Goal: Task Accomplishment & Management: Use online tool/utility

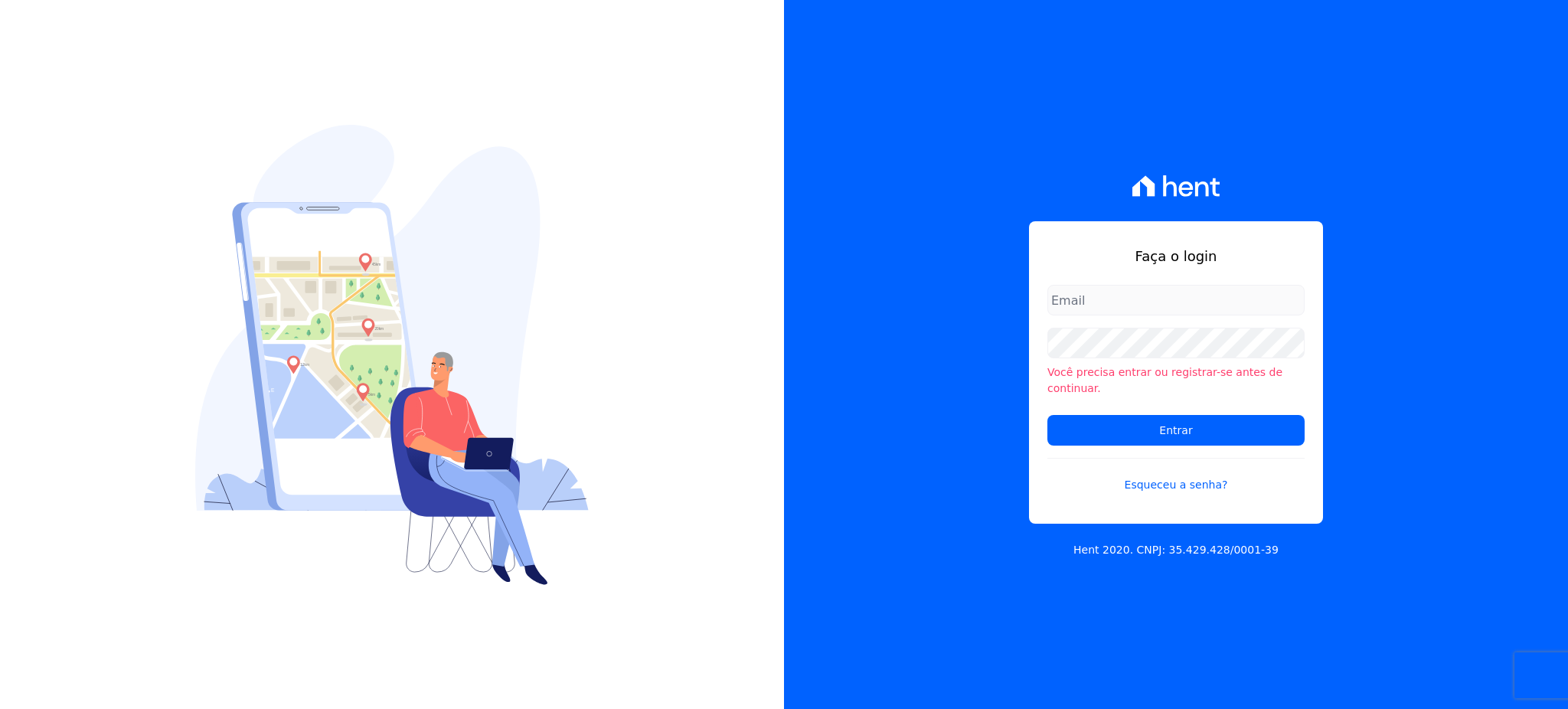
click at [1096, 306] on input "email" at bounding box center [1175, 300] width 258 height 31
type input "[EMAIL_ADDRESS][DOMAIN_NAME]"
click at [1135, 434] on input "Entrar" at bounding box center [1175, 430] width 258 height 31
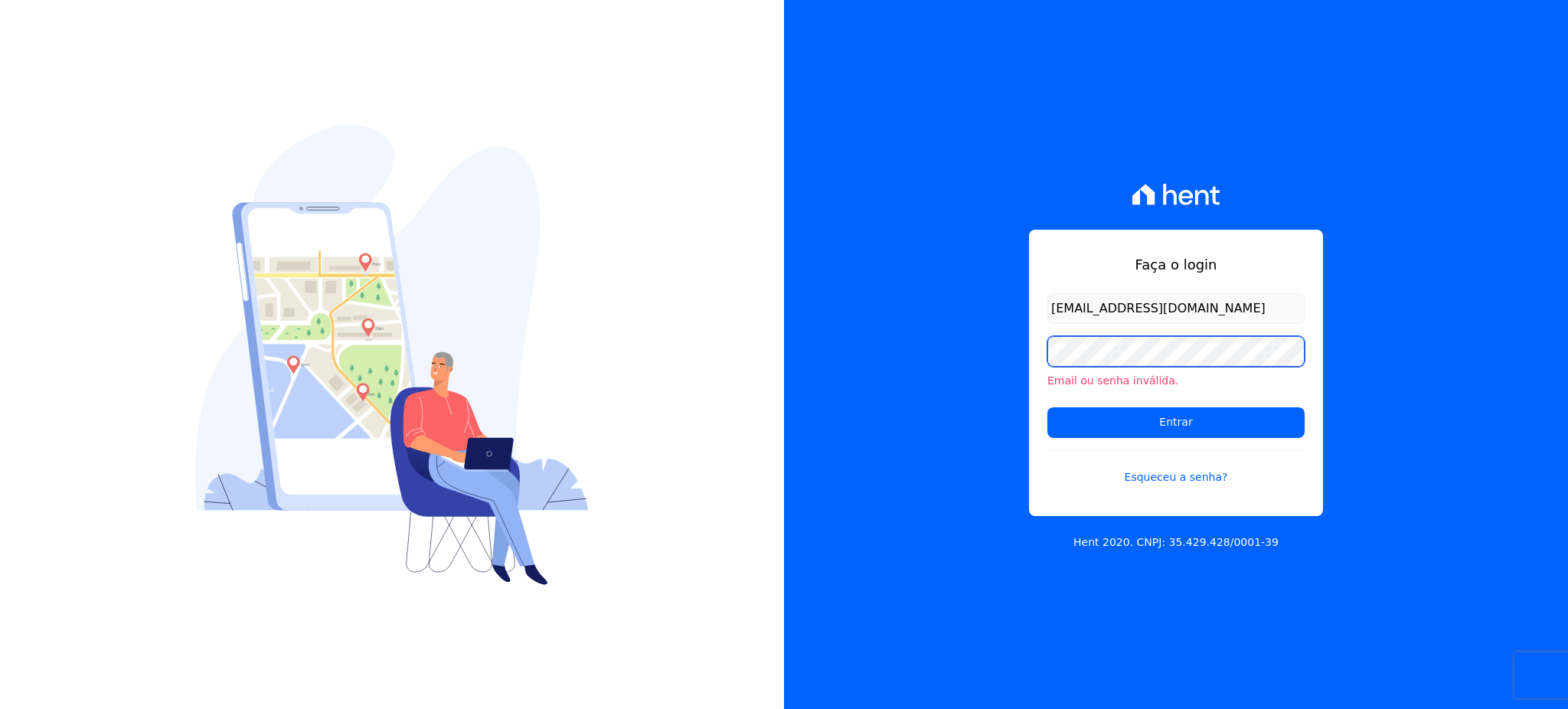
click at [1047, 407] on input "Entrar" at bounding box center [1175, 423] width 258 height 31
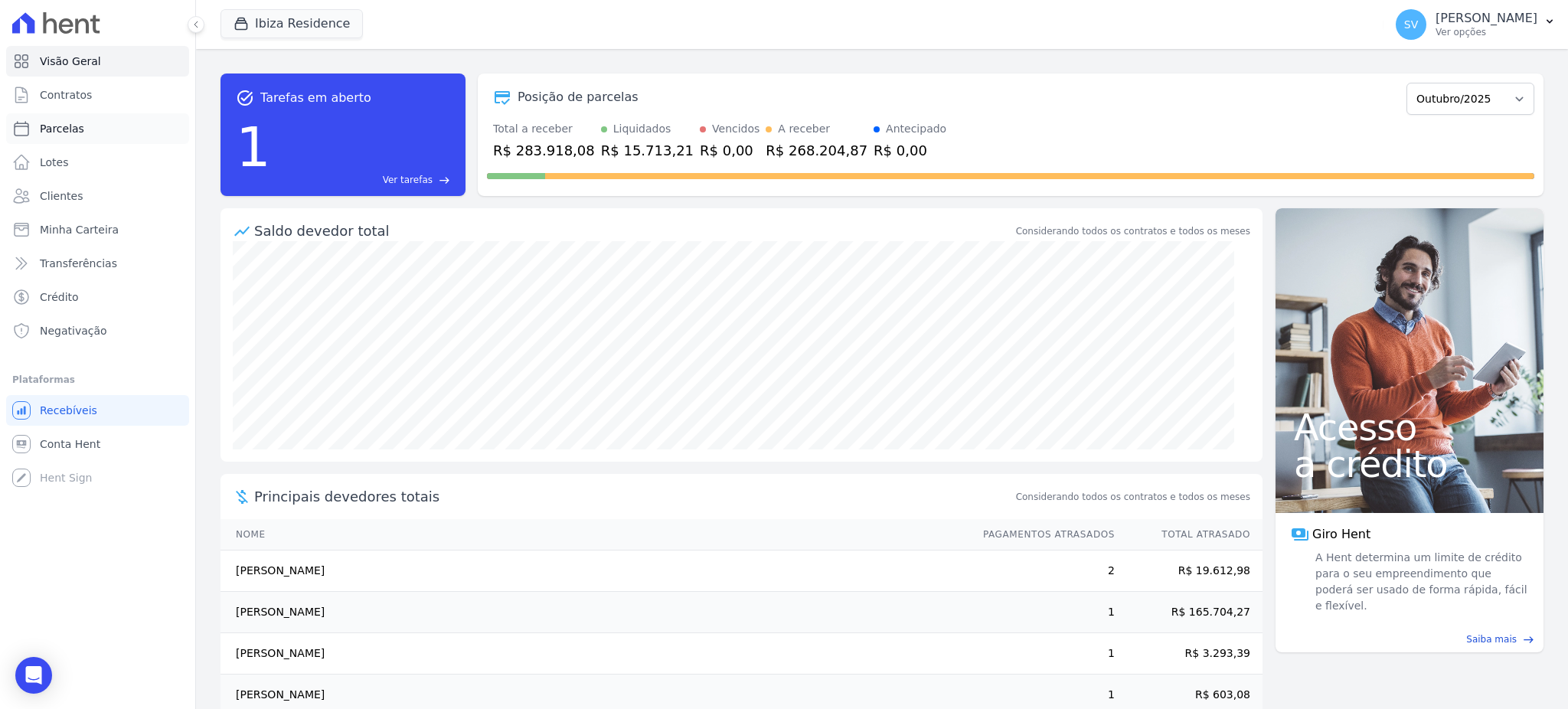
click at [69, 121] on span "Parcelas" at bounding box center [62, 128] width 44 height 15
select select
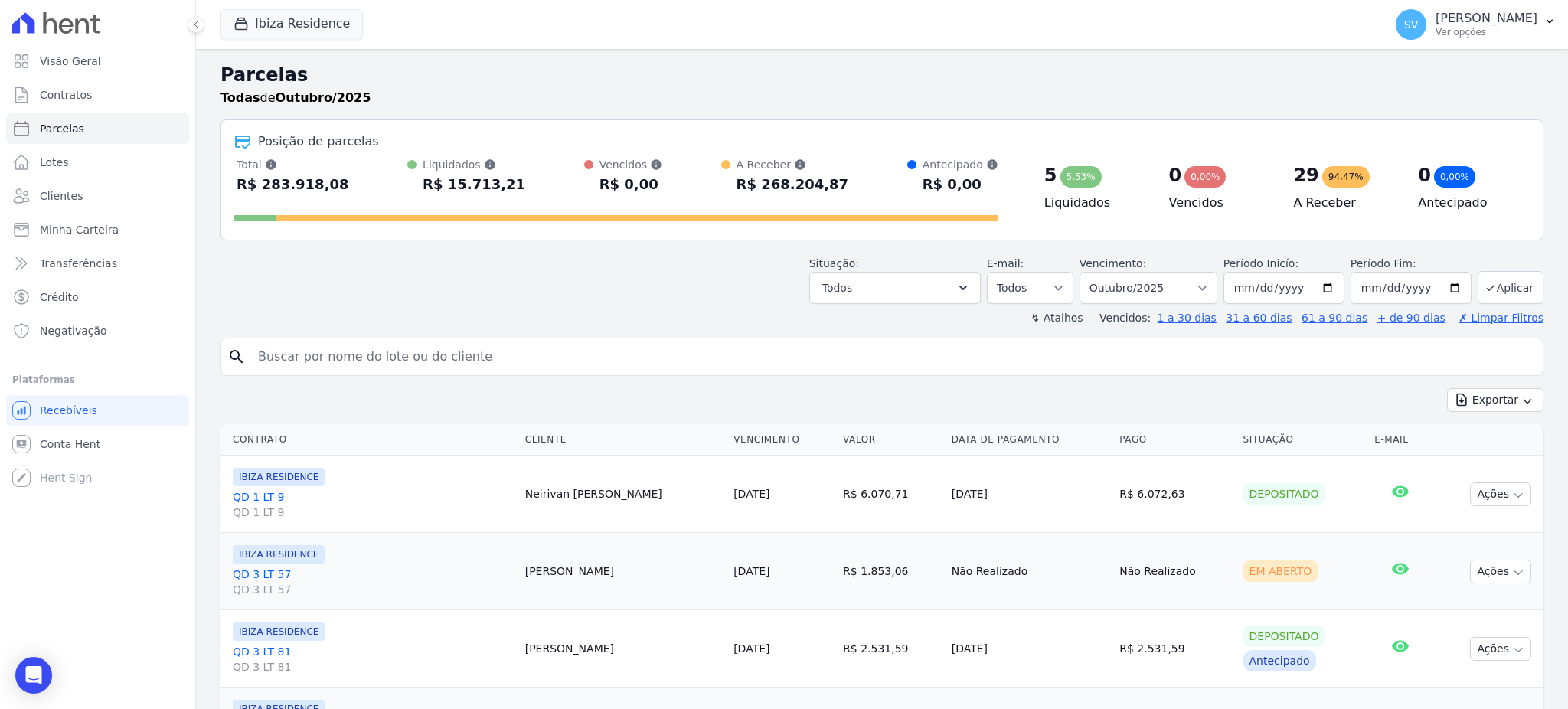
click at [369, 350] on input "search" at bounding box center [893, 357] width 1287 height 31
click at [361, 351] on input "search" at bounding box center [893, 357] width 1287 height 31
paste input "Francisco Itamar Bezerra"
type input "Francisco Itamar Bezerra"
select select
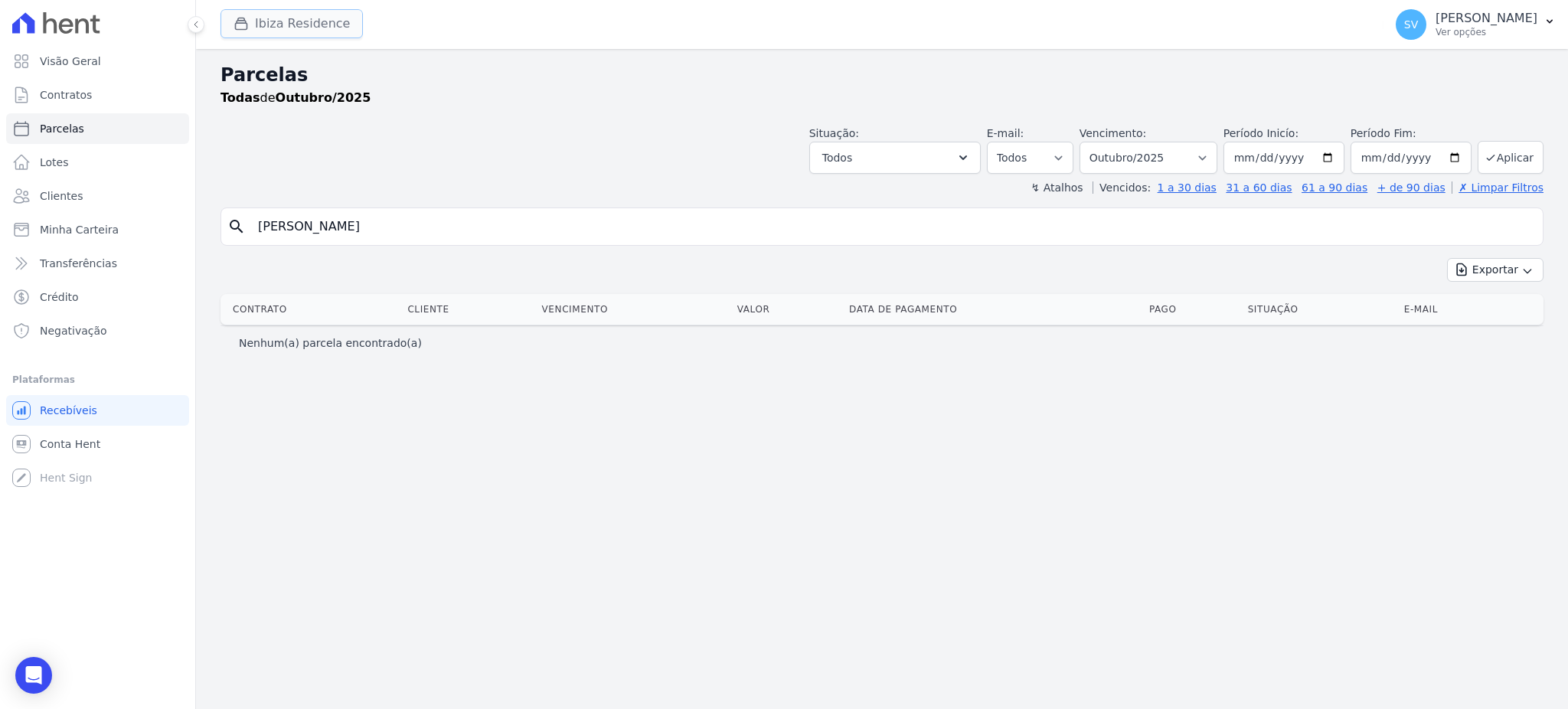
click at [248, 25] on icon "button" at bounding box center [241, 24] width 15 height 15
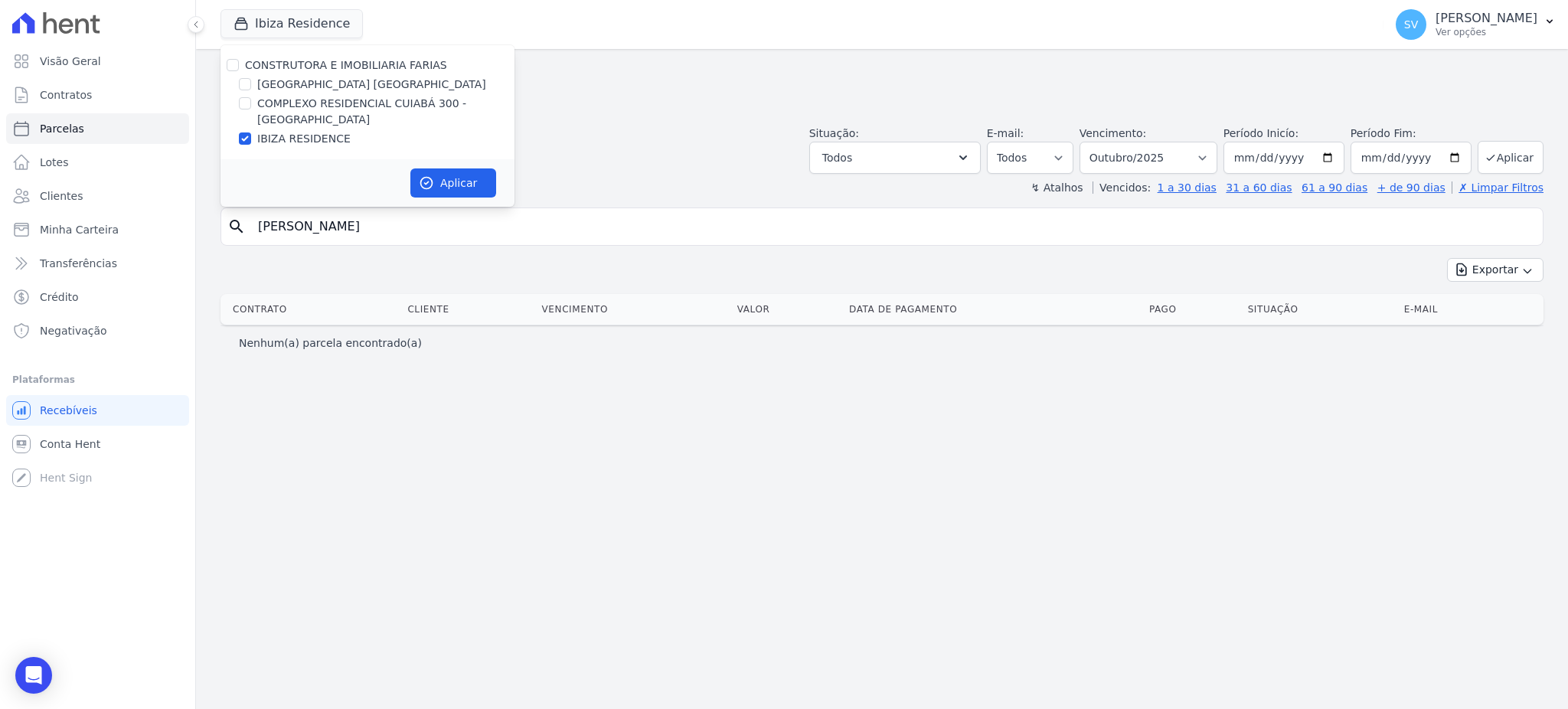
click at [224, 66] on div "CONSTRUTORA E IMOBILIARIA FARIAS" at bounding box center [367, 65] width 294 height 16
click at [231, 65] on input "CONSTRUTORA E IMOBILIARIA FARIAS" at bounding box center [233, 65] width 13 height 13
checkbox input "true"
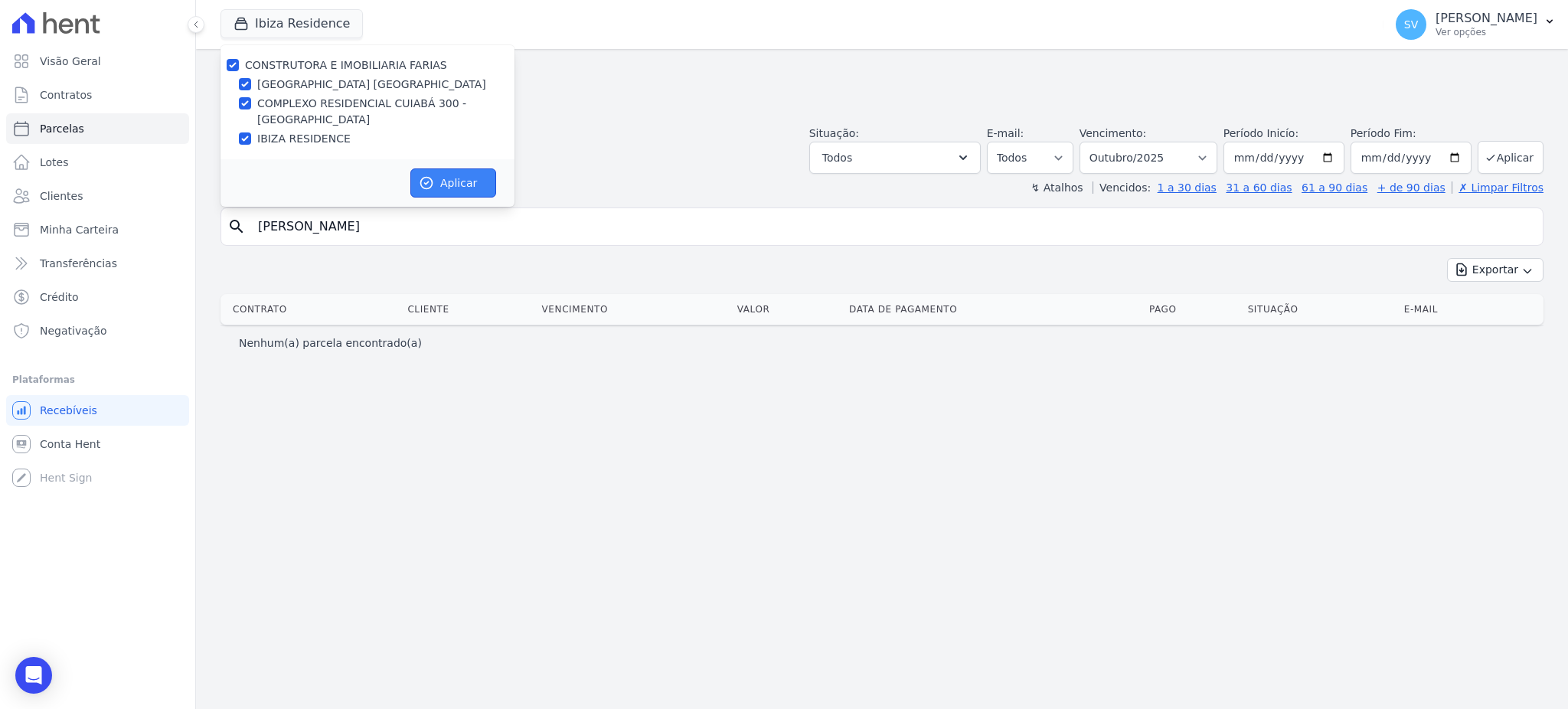
click at [434, 190] on button "Aplicar" at bounding box center [453, 183] width 86 height 29
select select
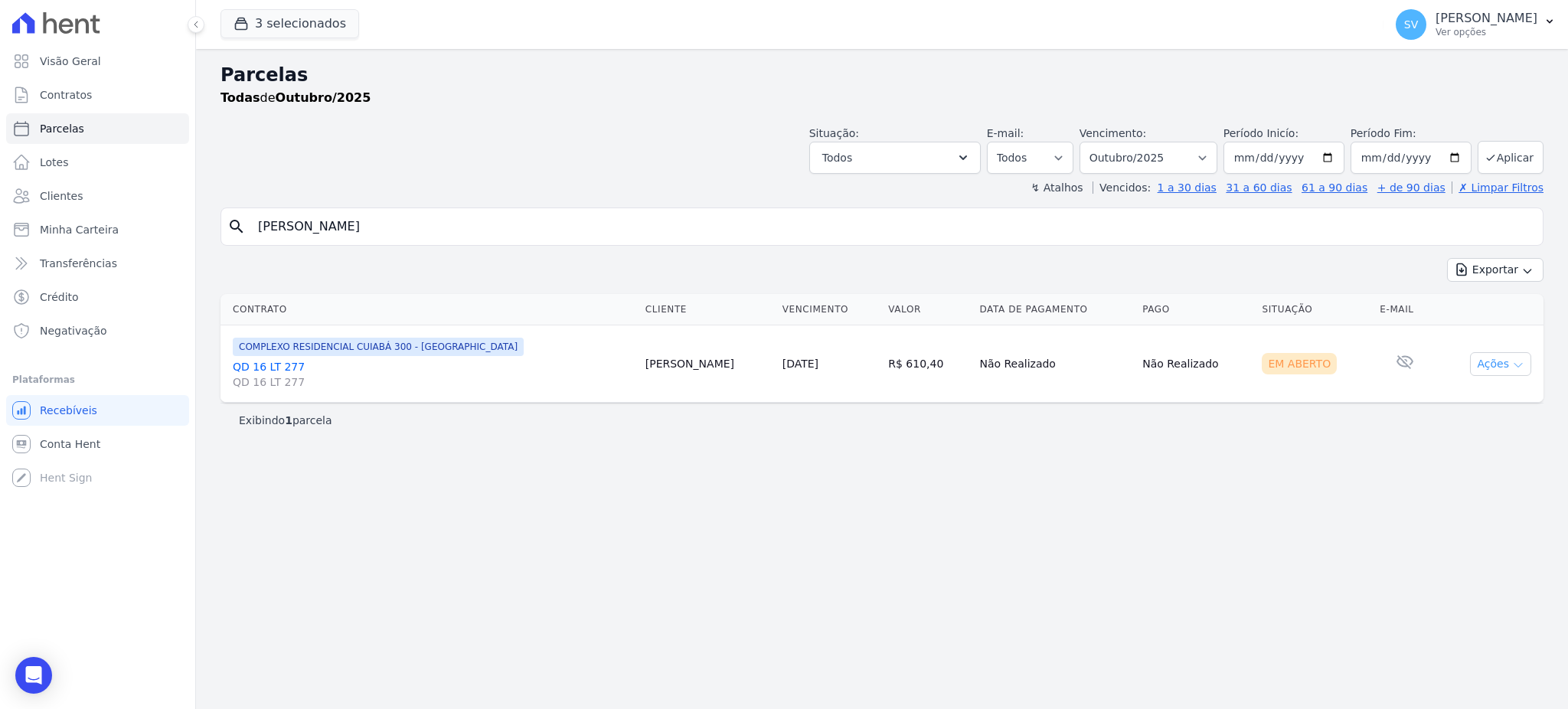
click at [1493, 368] on button "Ações" at bounding box center [1499, 364] width 61 height 24
click at [1462, 399] on link "Ver boleto" at bounding box center [1494, 398] width 147 height 28
drag, startPoint x: 411, startPoint y: 150, endPoint x: 223, endPoint y: 84, distance: 199.2
click at [405, 150] on div "Situação: Agendado Em Aberto Pago Processando Cancelado Vencido Transferindo De…" at bounding box center [881, 147] width 1323 height 54
click at [600, 228] on input "Francisco Itamar Bezerra" at bounding box center [893, 227] width 1287 height 31
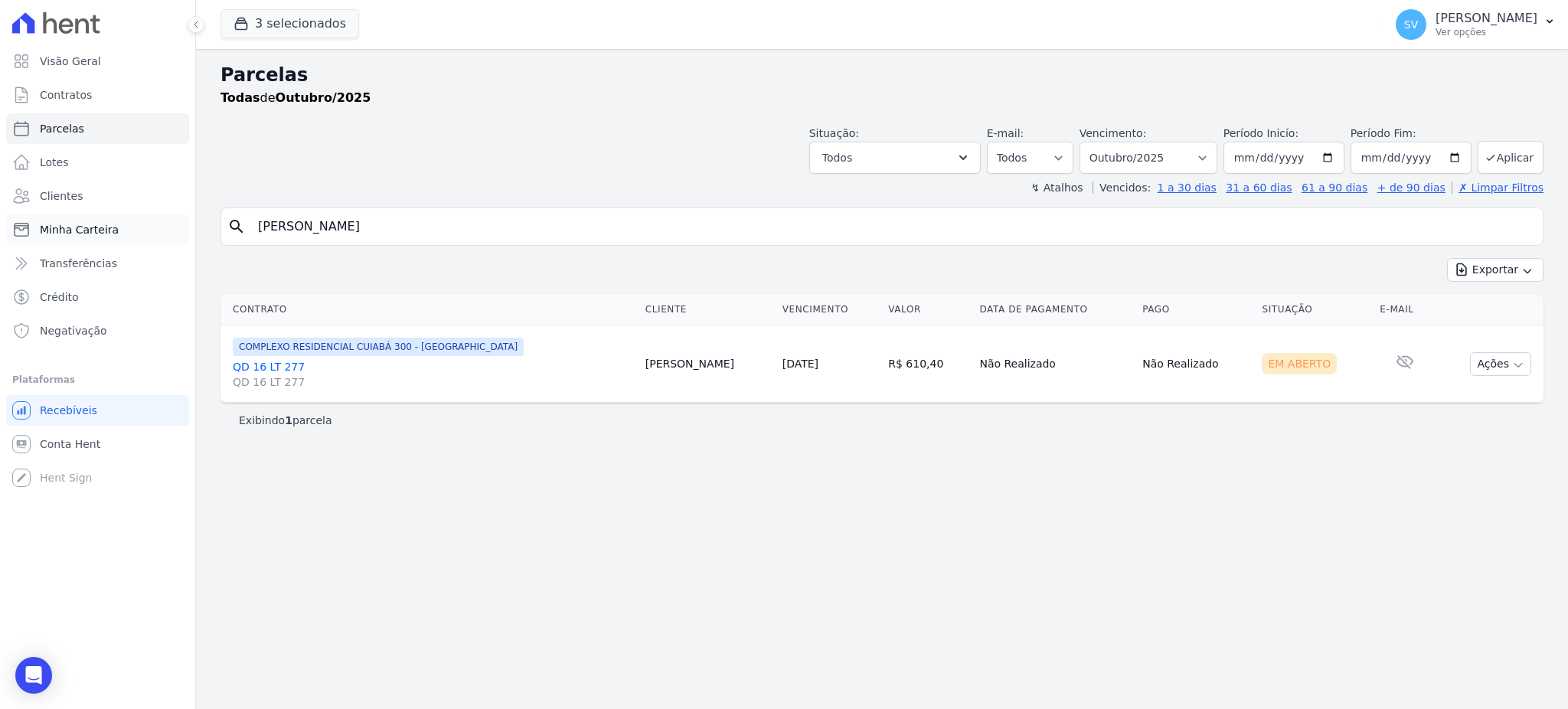
drag, startPoint x: 311, startPoint y: 225, endPoint x: 176, endPoint y: 231, distance: 135.1
click at [189, 224] on div "Visão Geral Contratos Parcelas Lotes Clientes Minha Carteira Transferências Cré…" at bounding box center [784, 354] width 1568 height 709
paste input "Elaine Maria da Cost"
type input "Elaine Maria da Costa"
select select
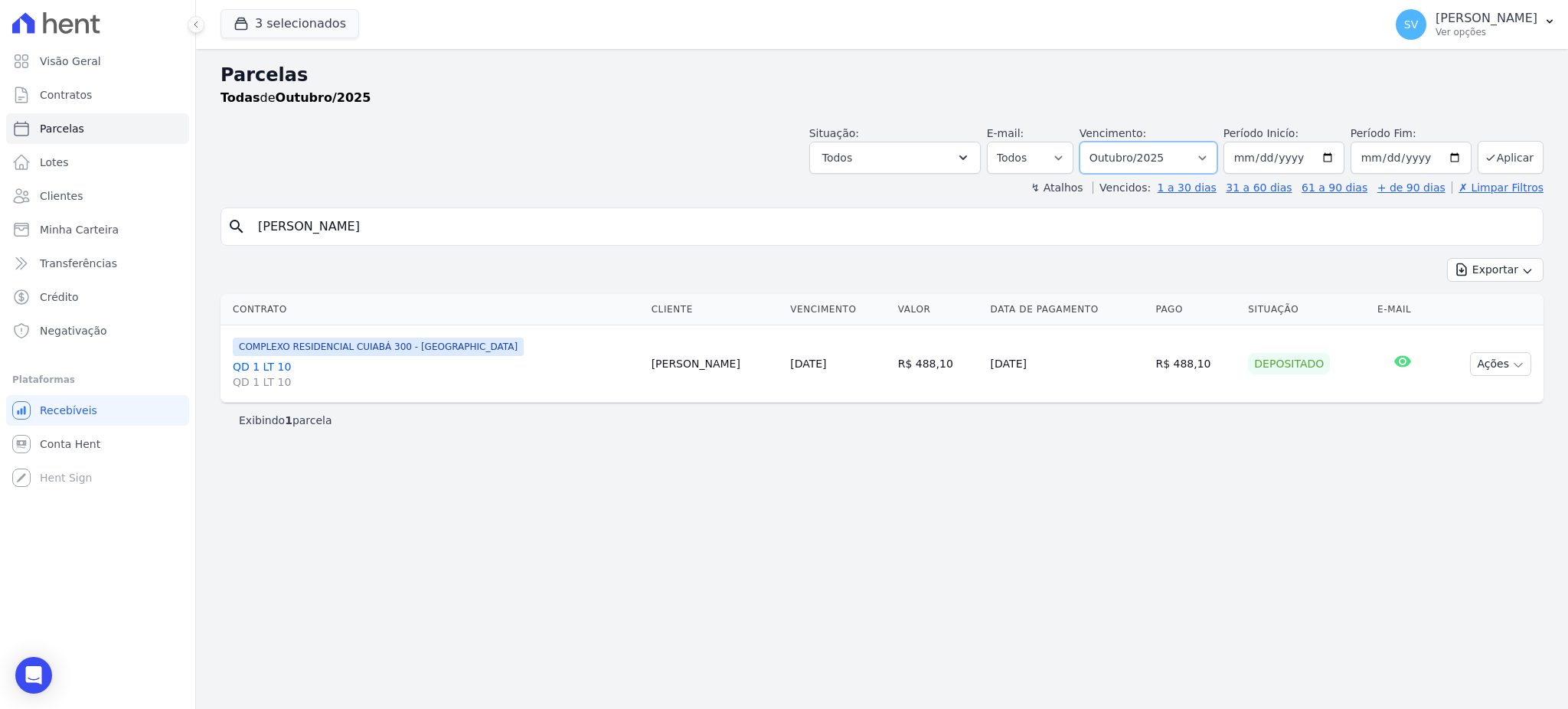
click at [1217, 158] on select "Filtrar por período ──────── Todos os meses Outubro/2022 Novembro/2022 Dezembro…" at bounding box center [1148, 157] width 138 height 32
select select "09/2025"
click at [1101, 142] on select "Filtrar por período ──────── Todos os meses Outubro/2022 Novembro/2022 Dezembro…" at bounding box center [1148, 157] width 138 height 32
